Goal: Transaction & Acquisition: Purchase product/service

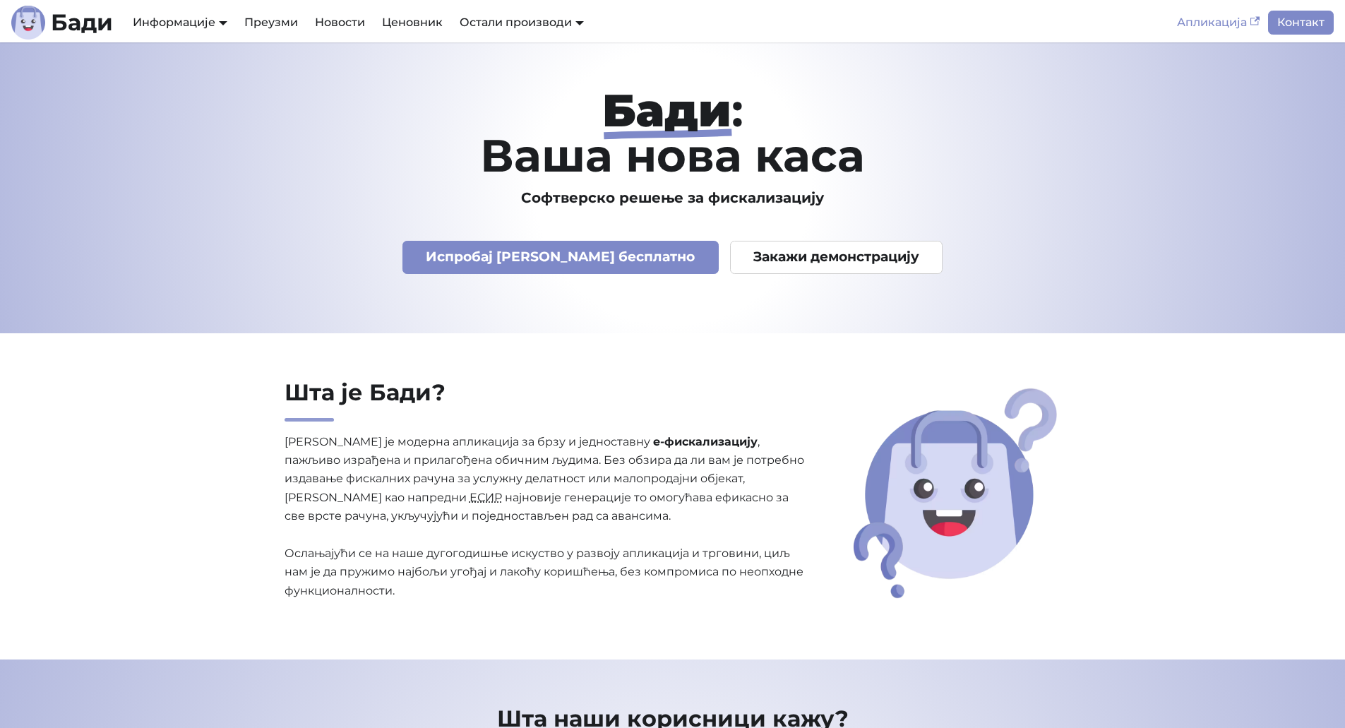
click at [1233, 33] on link "Апликација" at bounding box center [1218, 23] width 100 height 24
click at [1225, 23] on link "Апликација" at bounding box center [1218, 23] width 100 height 24
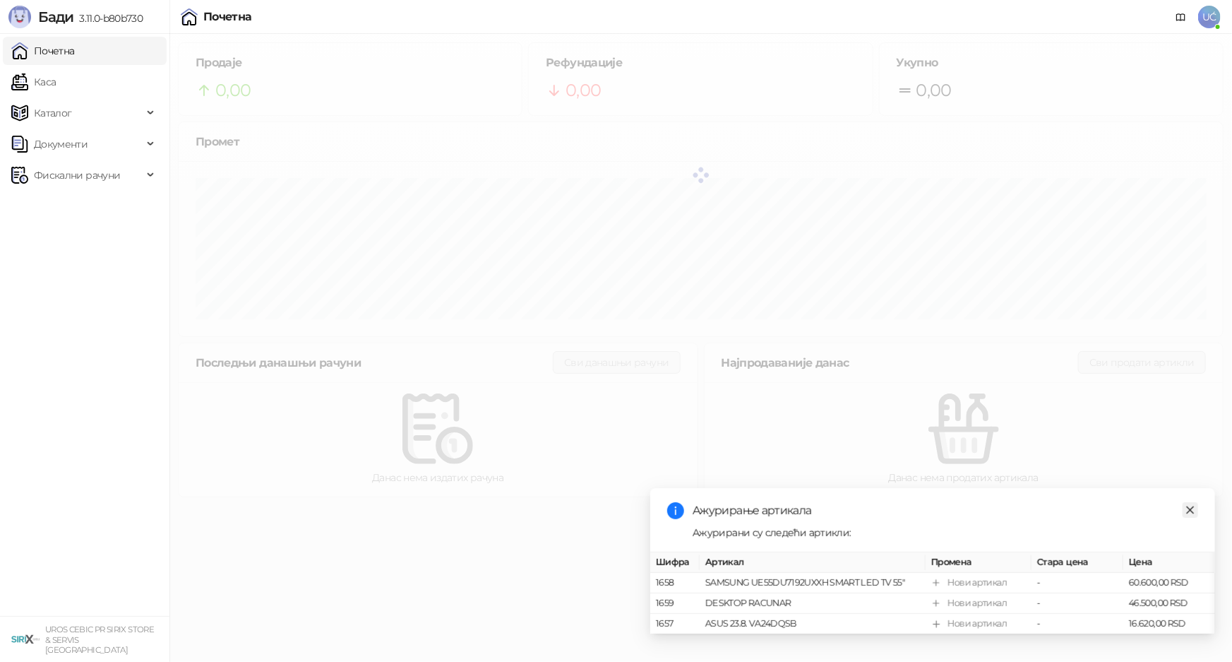
click at [1195, 505] on icon "close" at bounding box center [1190, 510] width 10 height 10
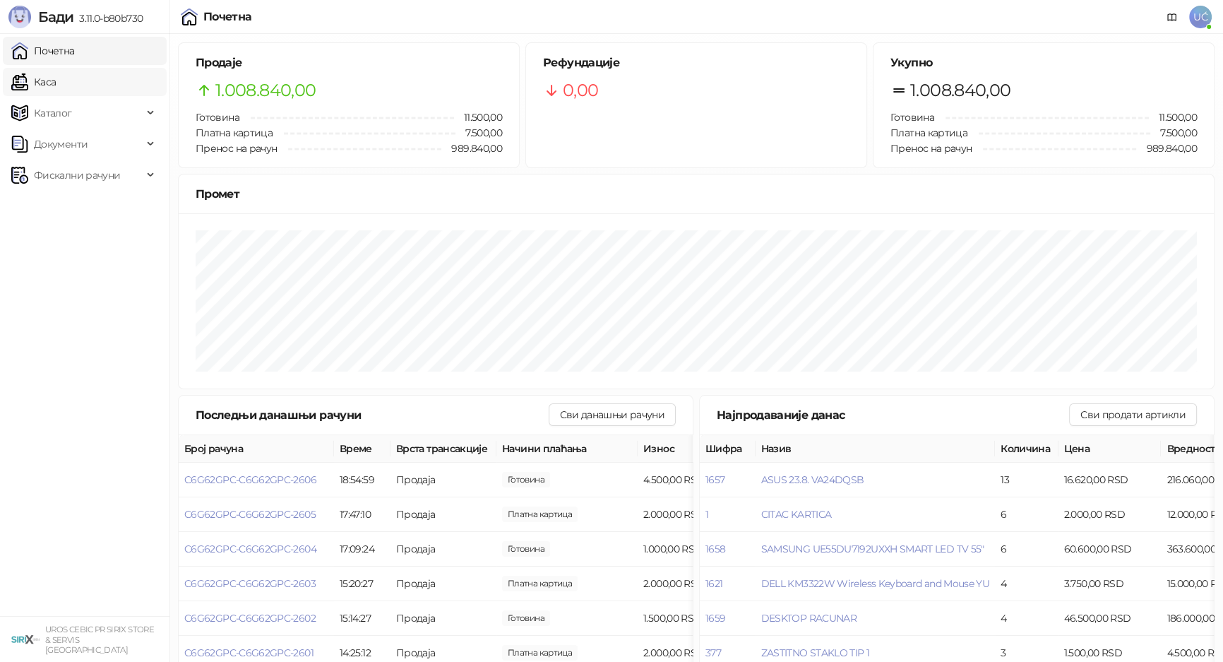
click at [56, 71] on link "Каса" at bounding box center [33, 82] width 44 height 28
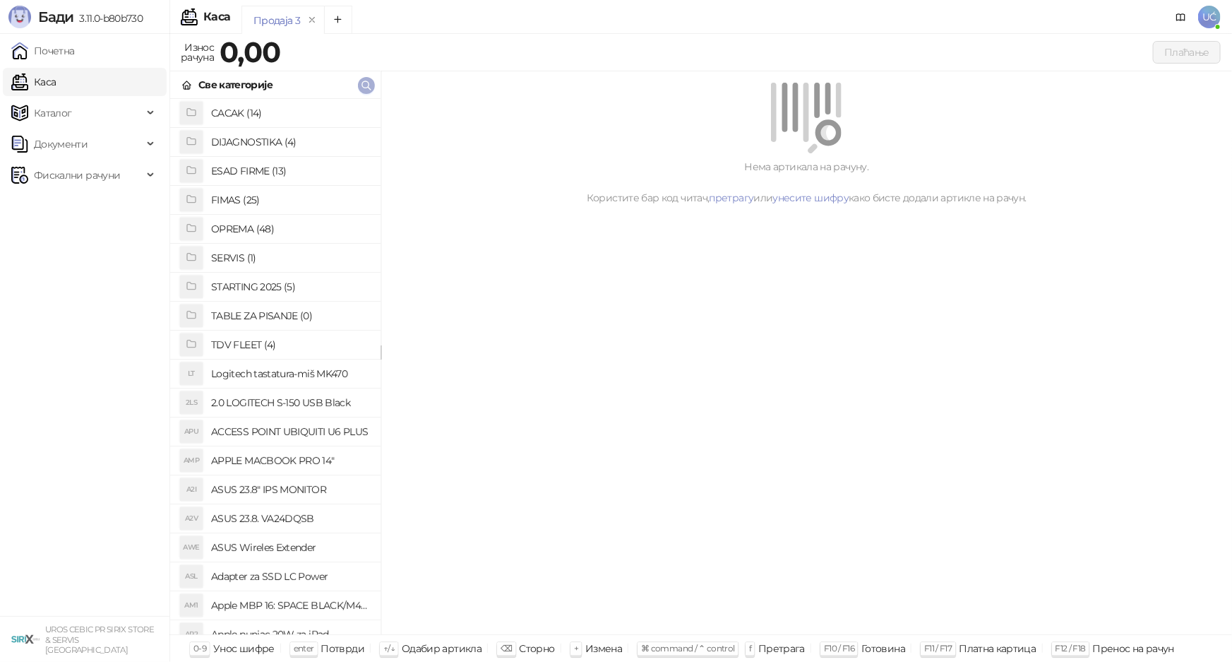
click at [369, 83] on icon "button" at bounding box center [366, 85] width 8 height 8
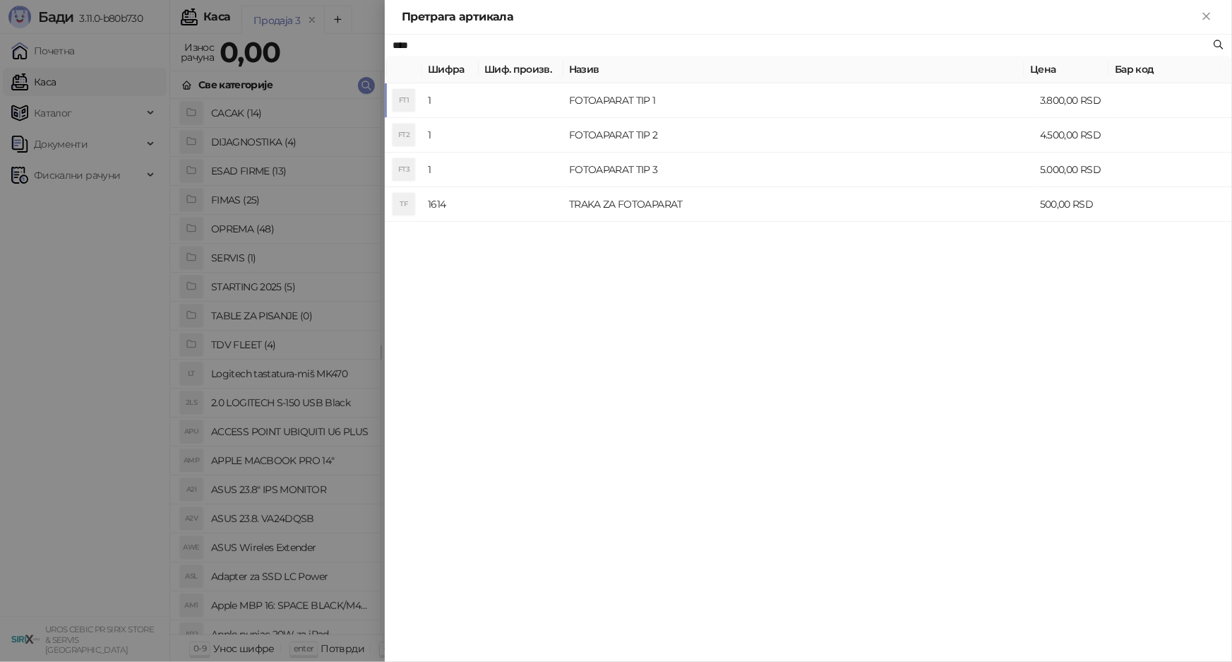
type input "****"
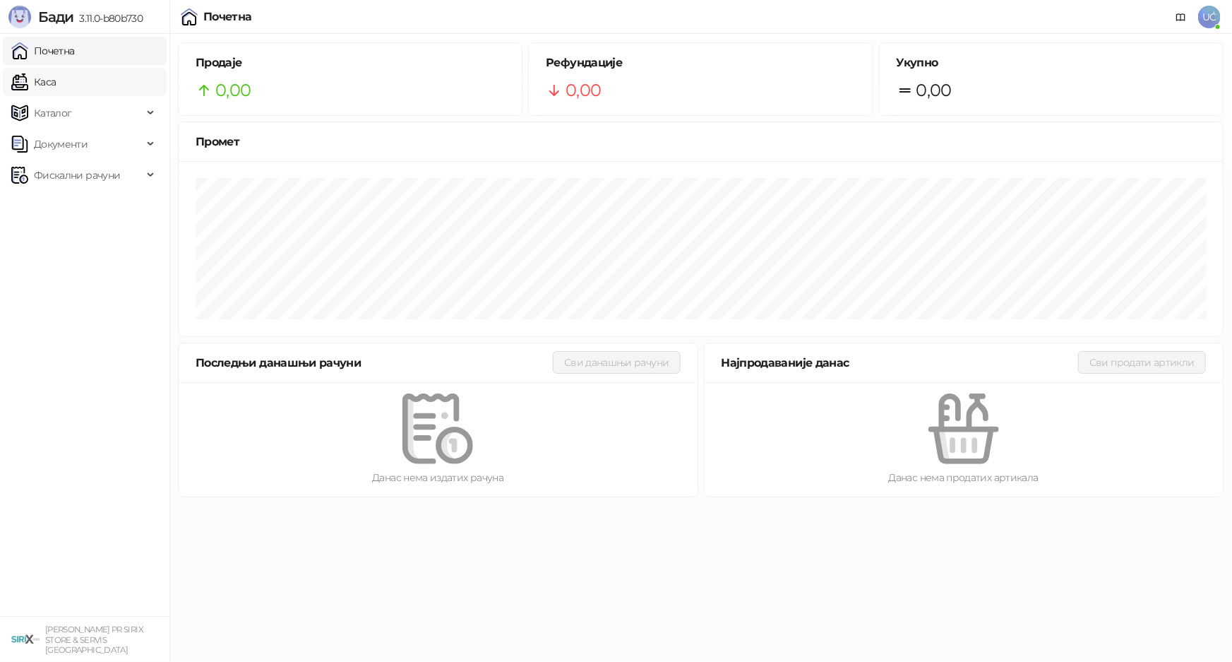
drag, startPoint x: 134, startPoint y: 74, endPoint x: 141, endPoint y: 84, distance: 12.1
click at [56, 74] on link "Каса" at bounding box center [33, 82] width 44 height 28
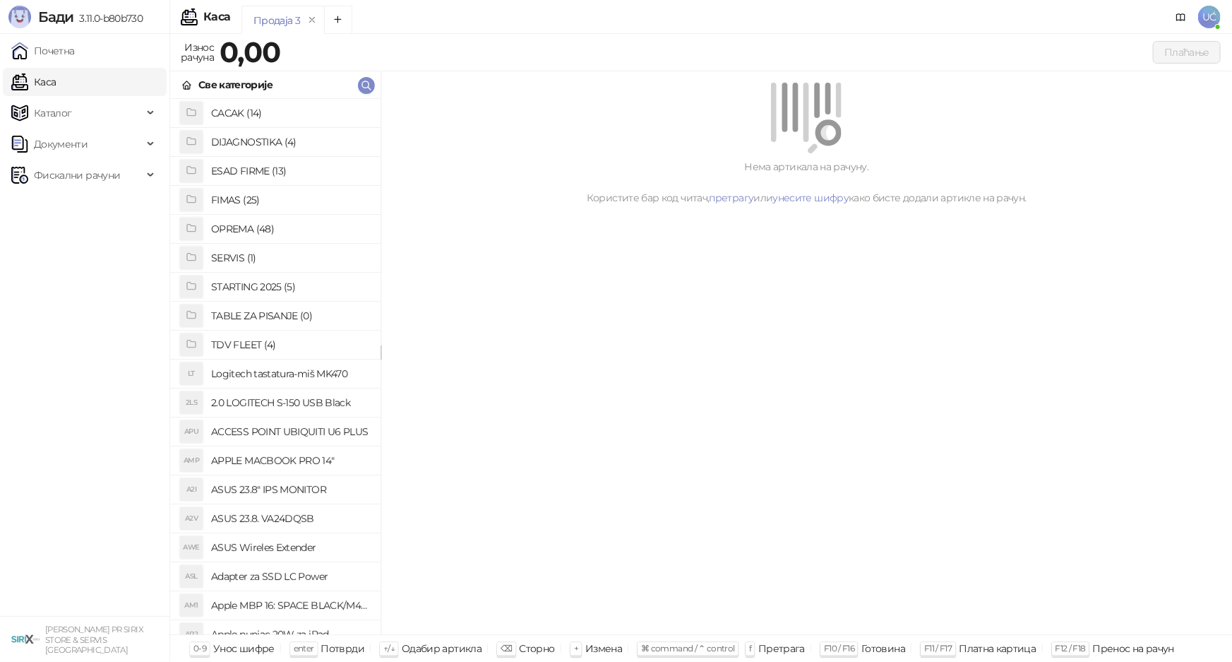
click at [261, 222] on h4 "OPREMA (48)" at bounding box center [290, 228] width 158 height 23
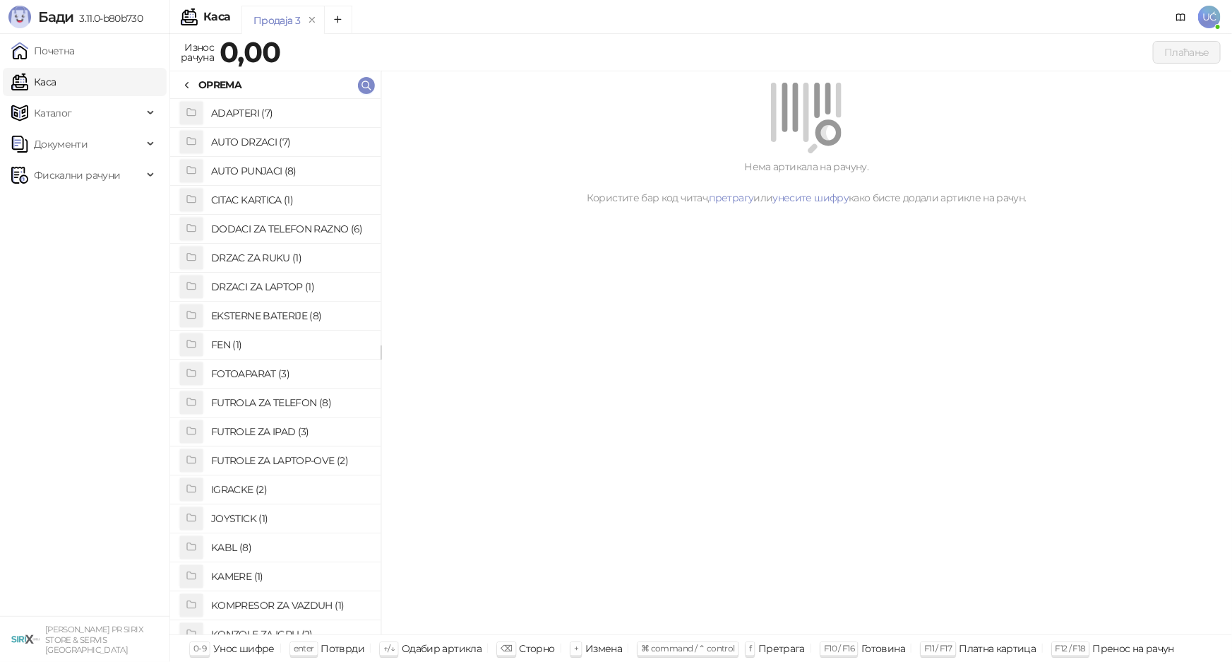
click at [289, 309] on h4 "EKSTERNE BATERIJE (8)" at bounding box center [290, 315] width 158 height 23
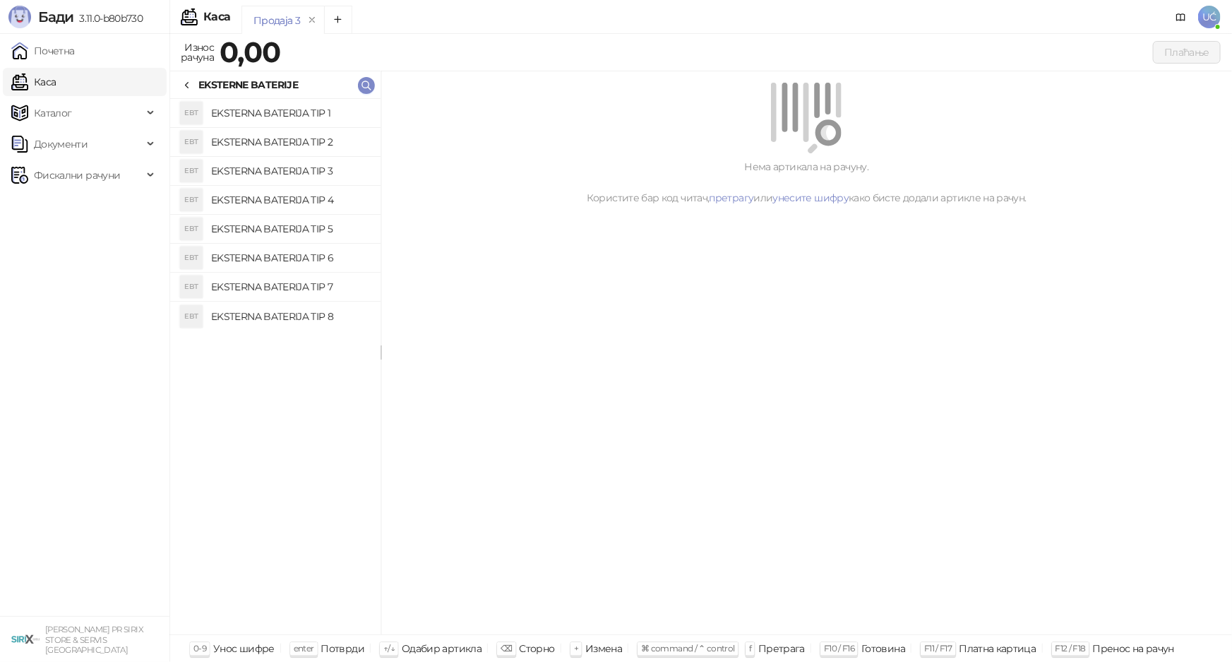
click at [267, 174] on h4 "EKSTERNA BATERIJA TIP 3" at bounding box center [290, 171] width 158 height 23
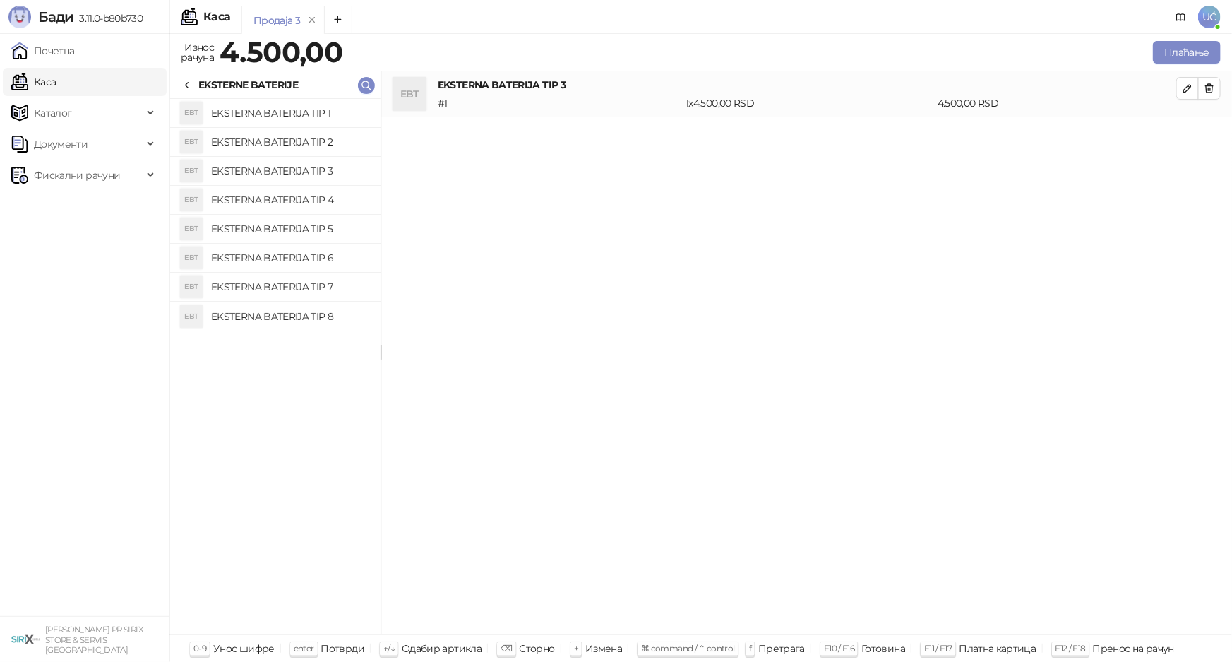
click at [275, 201] on h4 "EKSTERNA BATERIJA TIP 4" at bounding box center [290, 200] width 158 height 23
click at [324, 148] on h4 "EKSTERNA BATERIJA TIP 2" at bounding box center [290, 142] width 158 height 23
